Goal: Task Accomplishment & Management: Use online tool/utility

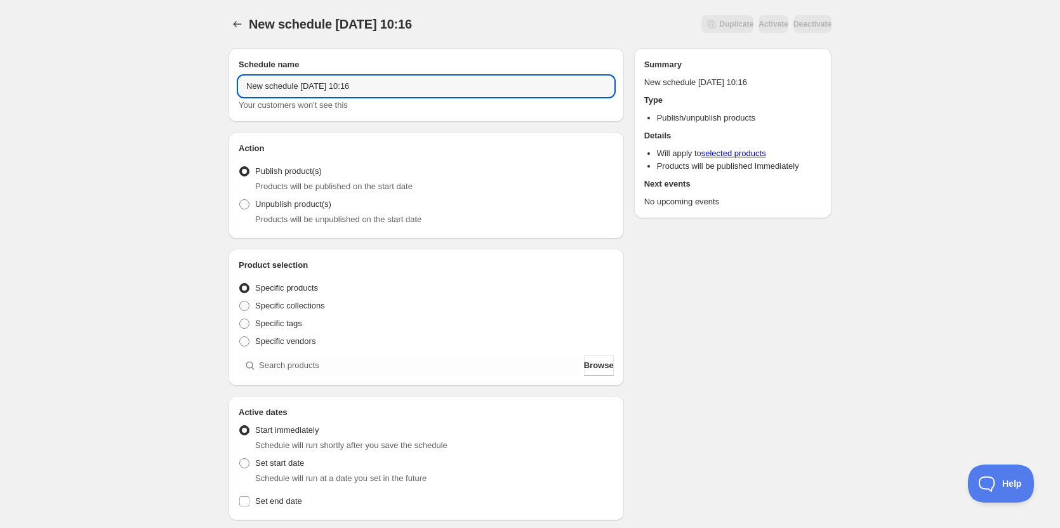
drag, startPoint x: 403, startPoint y: 87, endPoint x: 124, endPoint y: 99, distance: 278.8
click at [122, 98] on div "New schedule [DATE] 10:16. This page is ready New schedule [DATE] 10:16 Duplica…" at bounding box center [530, 483] width 1060 height 967
click at [300, 86] on input "OFF" at bounding box center [426, 86] width 375 height 20
type input "OFF [DATE]"
drag, startPoint x: 140, startPoint y: 213, endPoint x: 149, endPoint y: 214, distance: 9.0
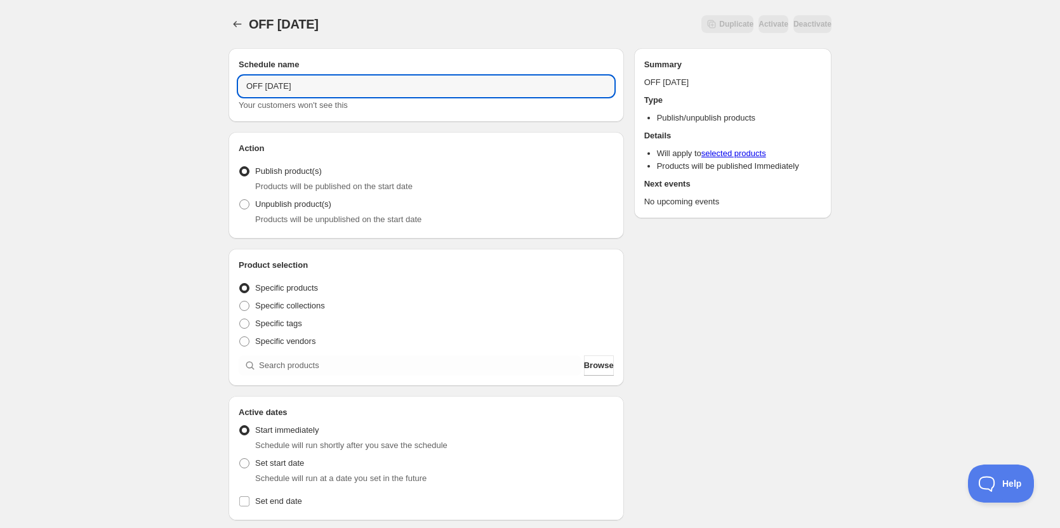
click at [144, 213] on div "OFF [DATE]. This page is ready OFF [DATE] Duplicate Activate Deactivate More ac…" at bounding box center [530, 483] width 1060 height 967
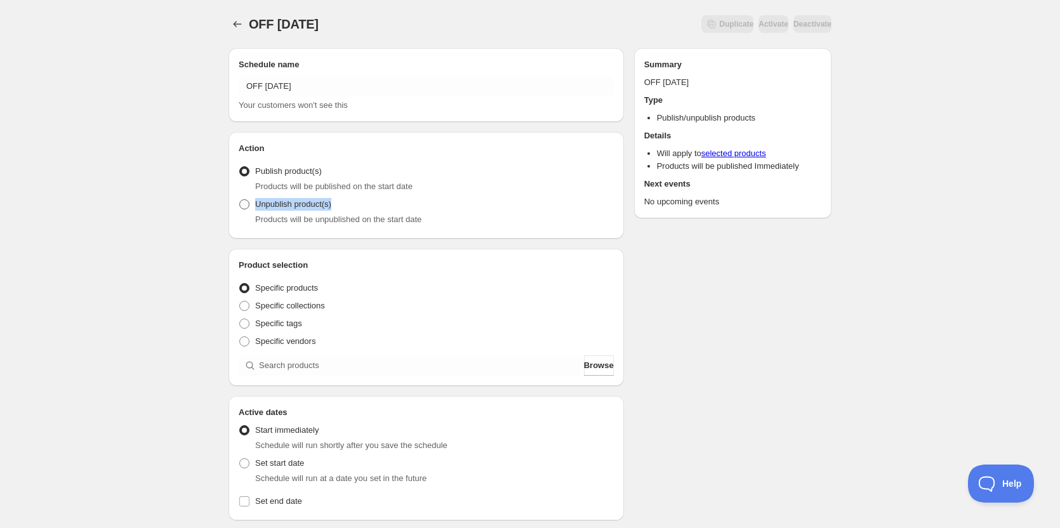
click at [249, 202] on span at bounding box center [244, 204] width 10 height 10
click at [240, 200] on input "Unpublish product(s)" at bounding box center [239, 199] width 1 height 1
radio input "true"
click at [183, 340] on div "OFF [DATE]. This page is ready OFF [DATE] Duplicate Activate Deactivate More ac…" at bounding box center [530, 482] width 1060 height 964
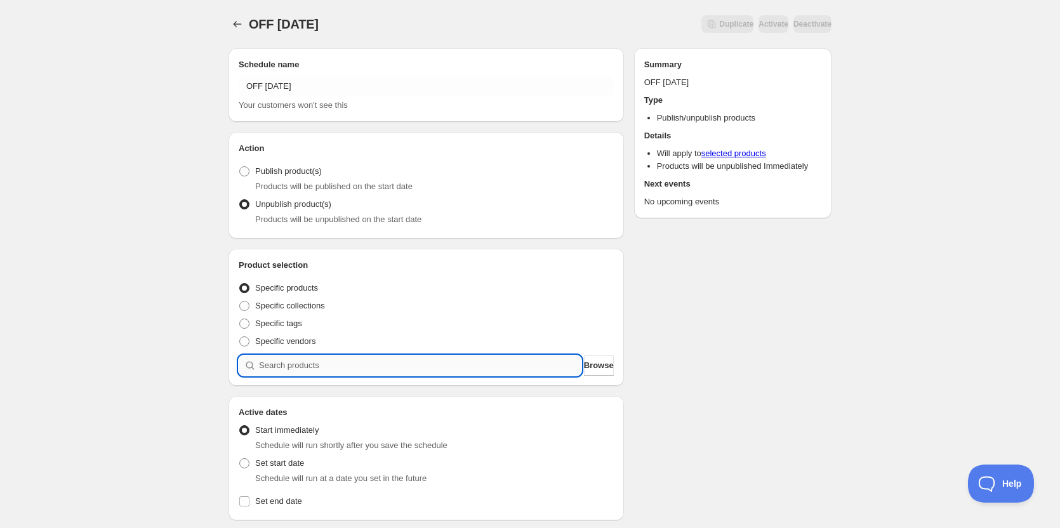
paste input "32 - Vegetarian Spinach and Mushroom Enchiladas with Arroz Verde, Cotija and To…"
type input "32 - Vegetarian Spinach and Mushroom Enchiladas with Arroz Verde, Cotija and To…"
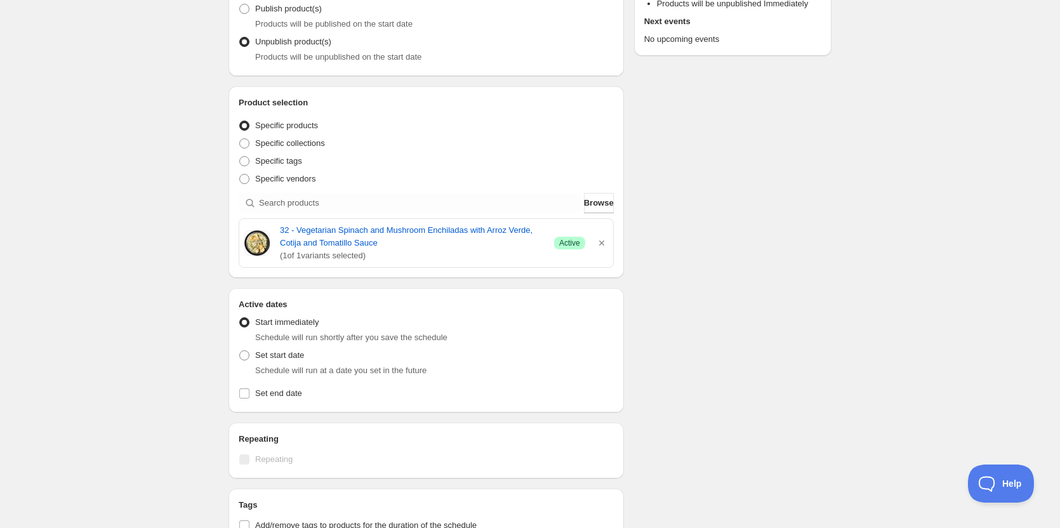
scroll to position [254, 0]
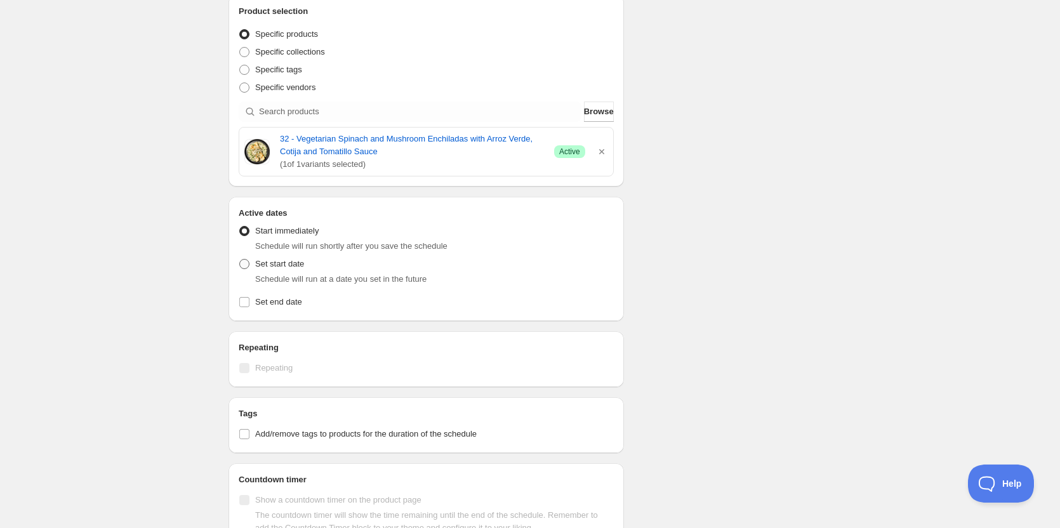
click at [243, 267] on span at bounding box center [244, 264] width 10 height 10
click at [240, 260] on input "Set start date" at bounding box center [239, 259] width 1 height 1
radio input "true"
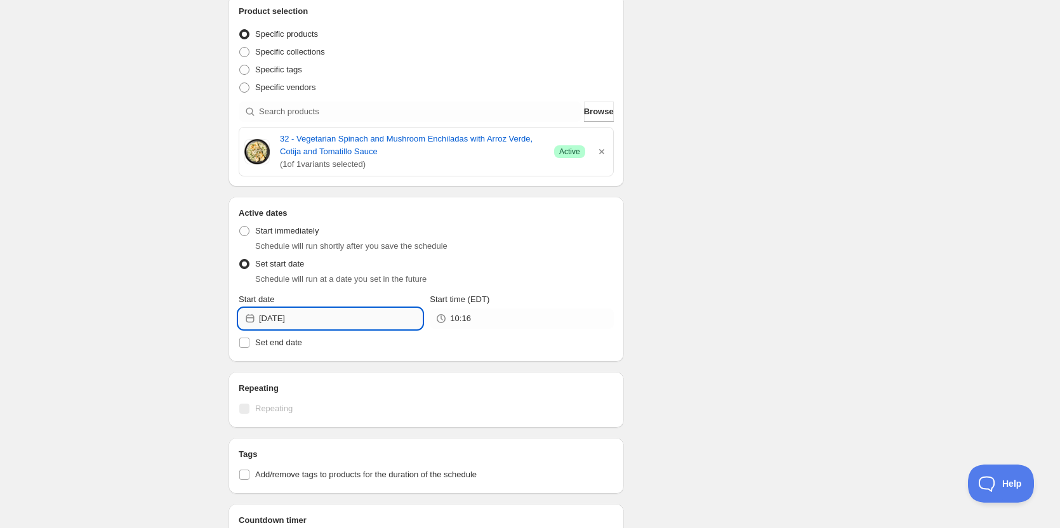
click at [299, 313] on input "[DATE]" at bounding box center [340, 318] width 163 height 20
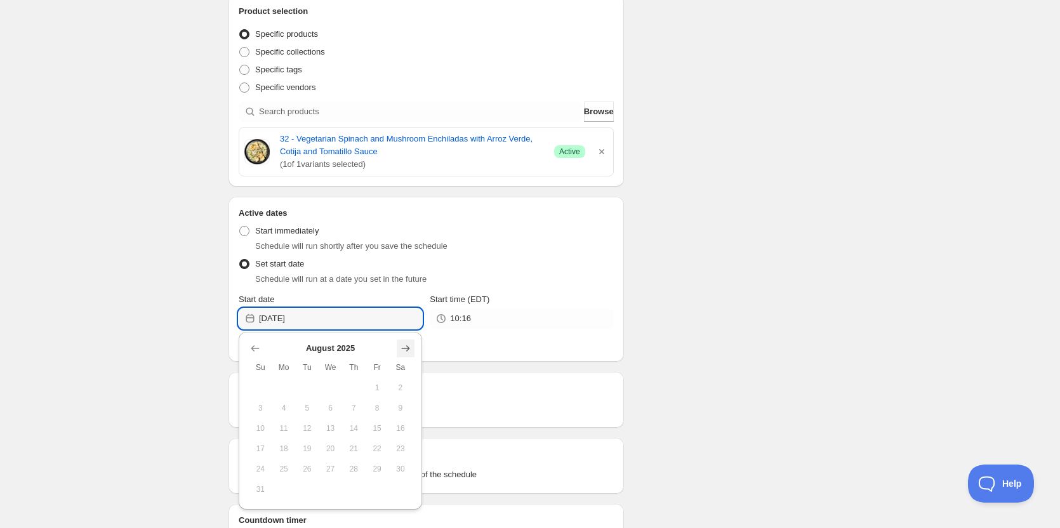
click at [403, 349] on icon "Show next month, September 2025" at bounding box center [405, 348] width 13 height 13
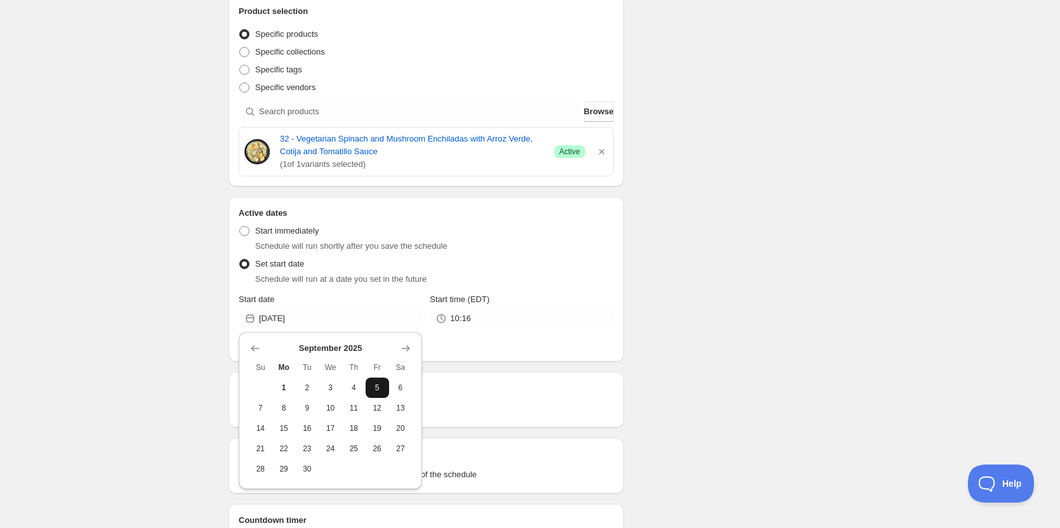
click at [384, 385] on button "5" at bounding box center [376, 388] width 23 height 20
type input "[DATE]"
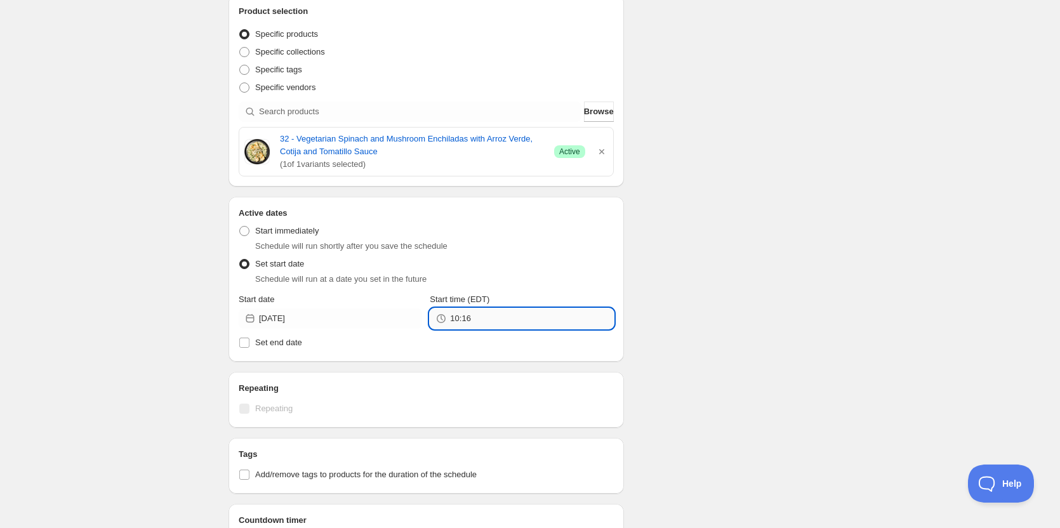
click at [471, 317] on input "10:16" at bounding box center [531, 318] width 163 height 20
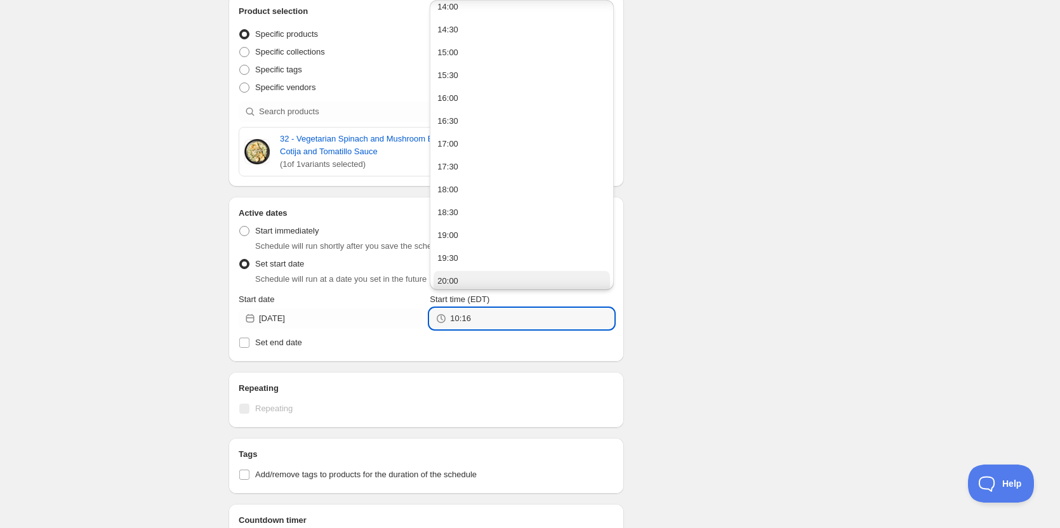
scroll to position [812, 0]
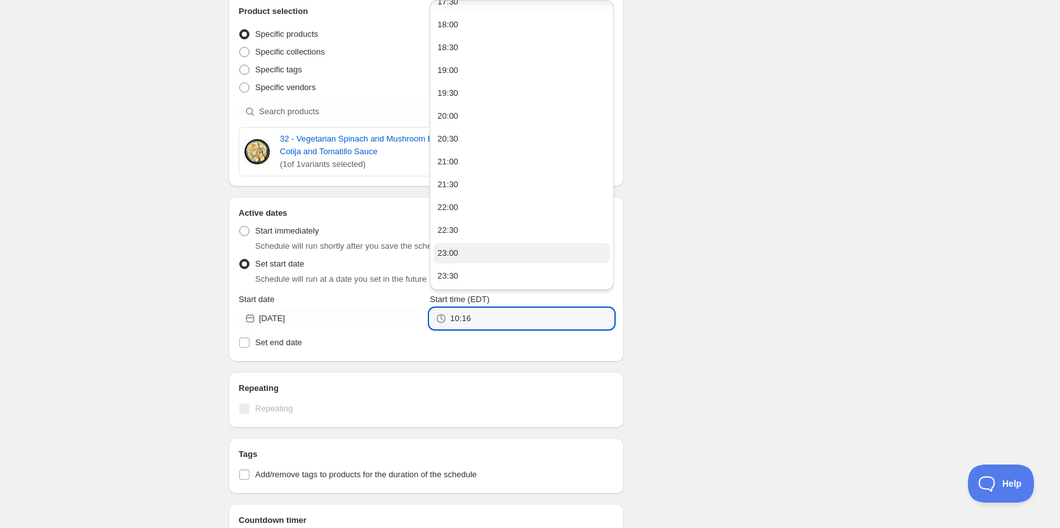
click at [456, 253] on div "23:00" at bounding box center [447, 253] width 21 height 13
type input "23:00"
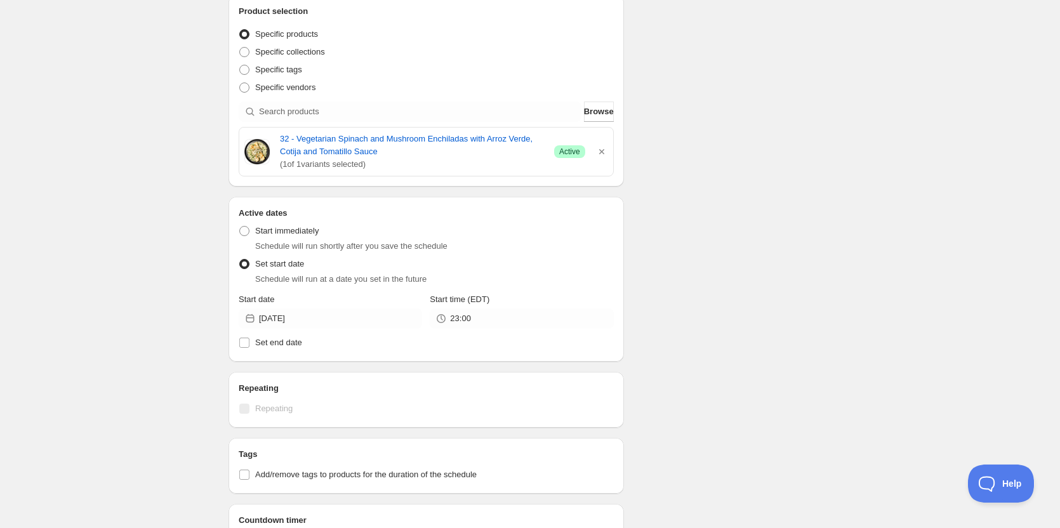
click at [812, 241] on div "Schedule name OFF [DATE] Your customers won't see this Action Action Publish pr…" at bounding box center [524, 282] width 613 height 996
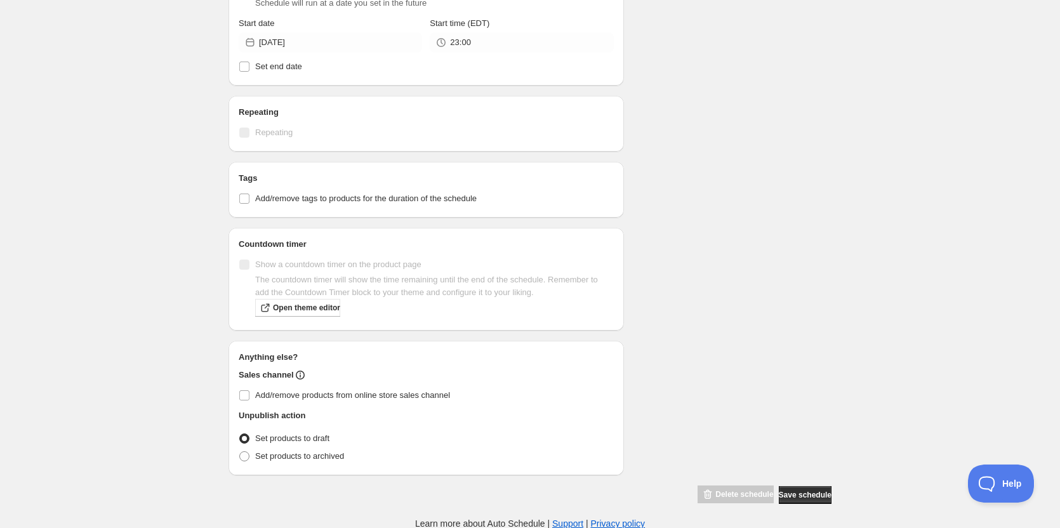
scroll to position [530, 0]
click at [261, 396] on span "Add/remove products from online store sales channel" at bounding box center [352, 395] width 195 height 10
click at [249, 396] on input "Add/remove products from online store sales channel" at bounding box center [244, 395] width 10 height 10
checkbox input "true"
click at [807, 495] on span "Save schedule" at bounding box center [805, 494] width 53 height 10
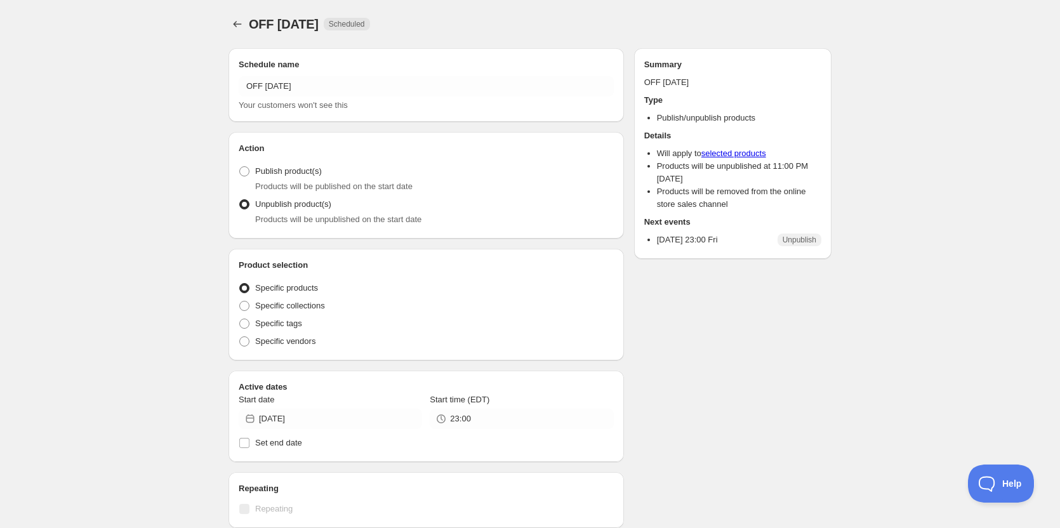
radio input "true"
checkbox input "true"
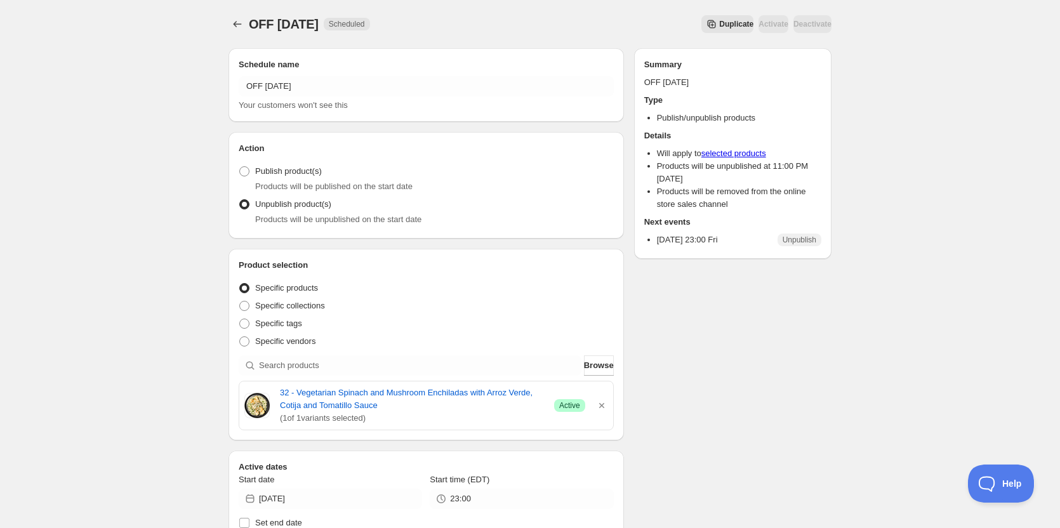
click at [157, 206] on div "OFF [DATE]. This page is ready OFF [DATE] Scheduled Duplicate Activate Deactiva…" at bounding box center [530, 493] width 1060 height 986
click at [126, 160] on div "OFF [DATE]. This page is ready OFF [DATE] Scheduled Duplicate Activate Deactiva…" at bounding box center [530, 493] width 1060 height 986
click at [96, 100] on div "OFF [DATE]. This page is ready OFF [DATE] Scheduled Duplicate Activate Deactiva…" at bounding box center [530, 493] width 1060 height 986
